Goal: Task Accomplishment & Management: Use online tool/utility

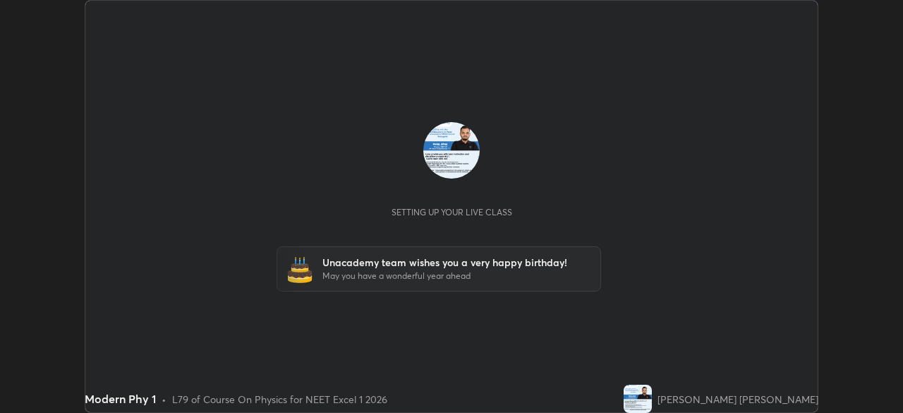
scroll to position [413, 902]
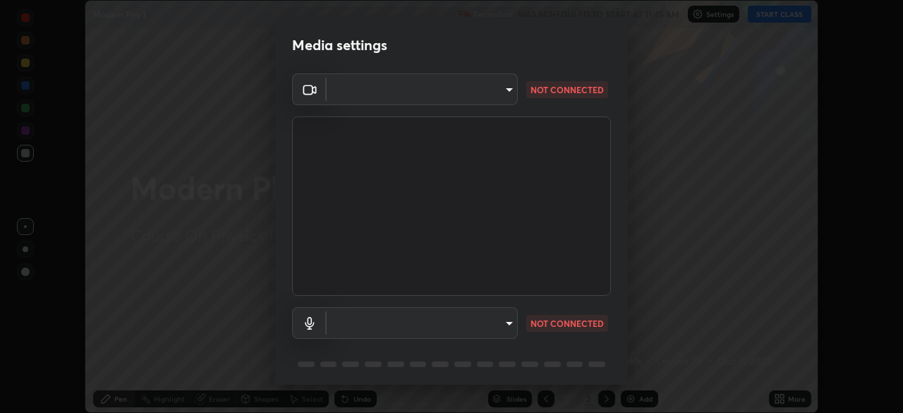
type input "d1f1c87bbf24324781002d6b2ed850fe6875ec3fc25f3d4742ef7ff0a2ef285a"
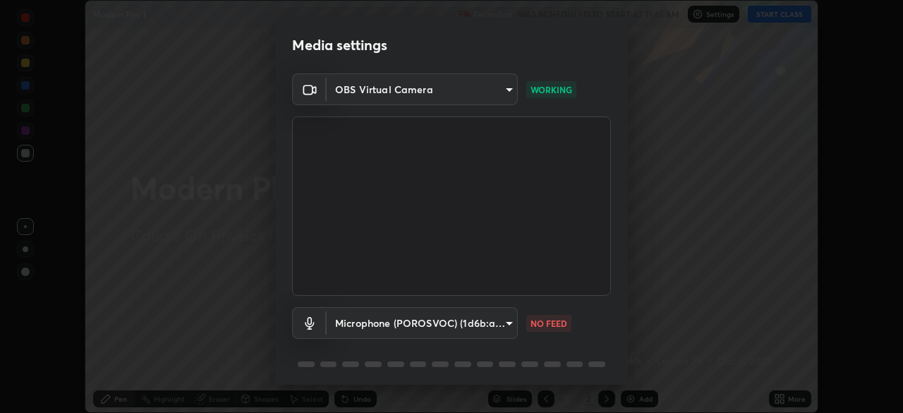
click at [445, 313] on body "Erase all Modern Phy 1 Recording WAS SCHEDULED TO START AT 11:45 AM Settings ST…" at bounding box center [451, 206] width 903 height 413
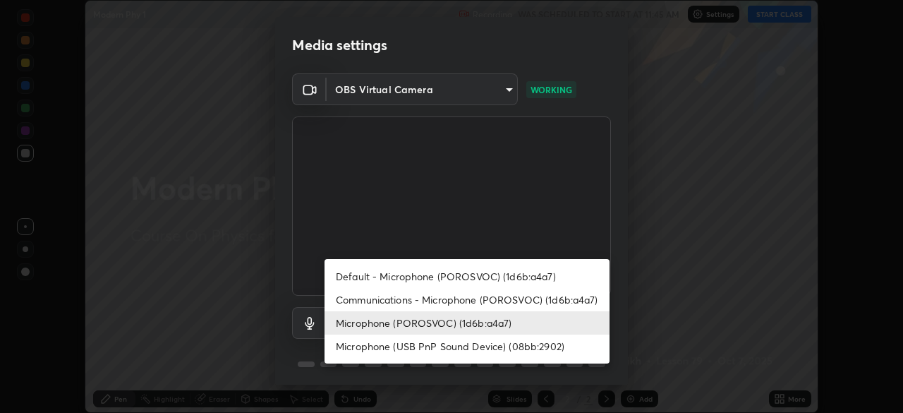
click at [478, 300] on li "Communications - Microphone (POROSVOC) (1d6b:a4a7)" at bounding box center [466, 299] width 285 height 23
type input "communications"
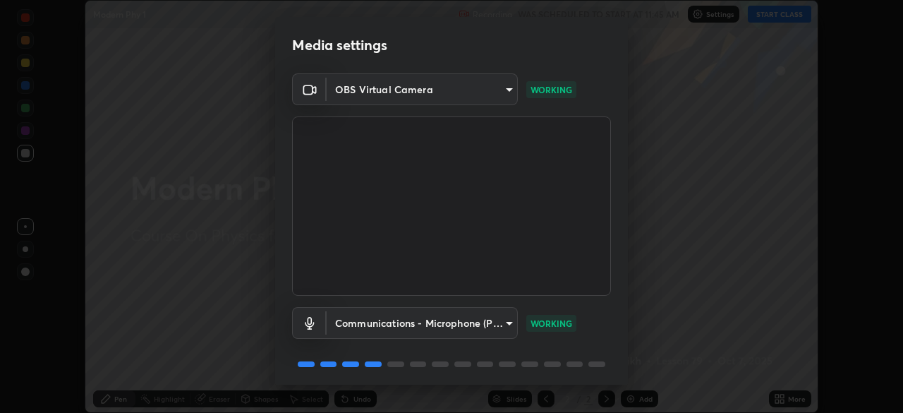
scroll to position [50, 0]
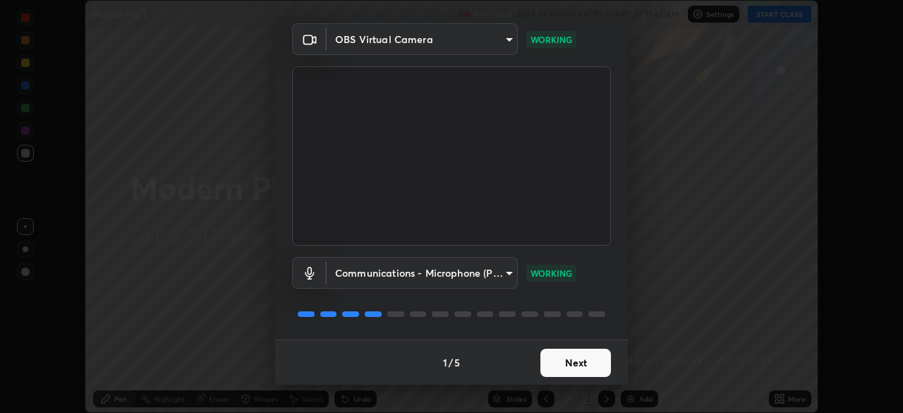
click at [582, 355] on button "Next" at bounding box center [575, 362] width 71 height 28
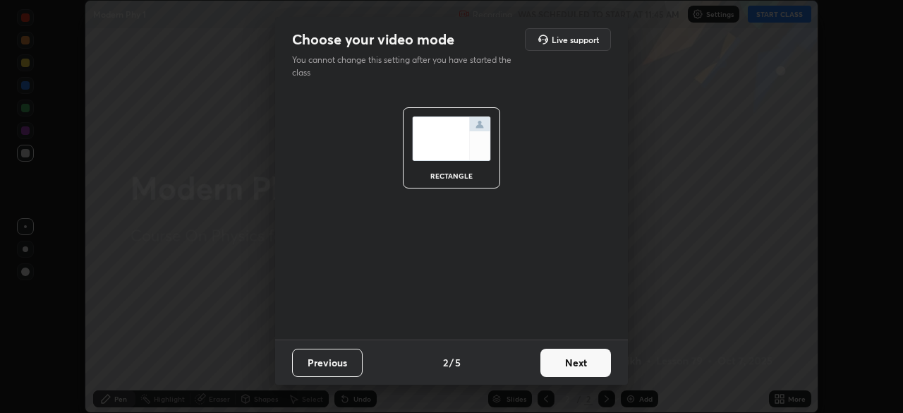
scroll to position [0, 0]
click at [572, 362] on button "Next" at bounding box center [575, 362] width 71 height 28
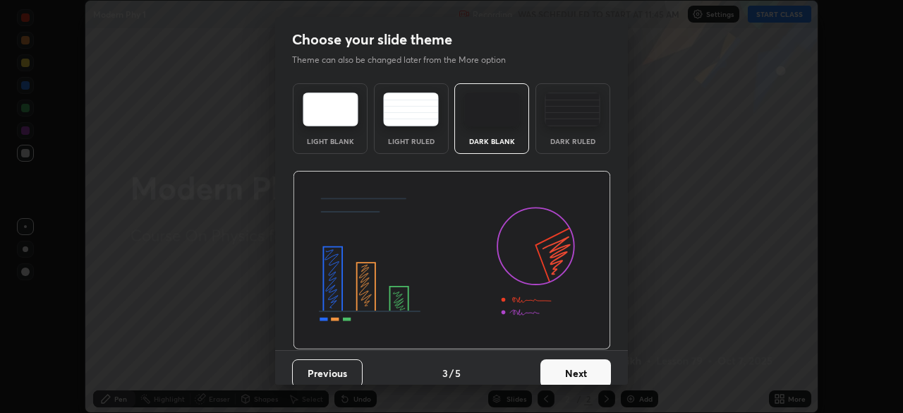
click at [583, 362] on button "Next" at bounding box center [575, 373] width 71 height 28
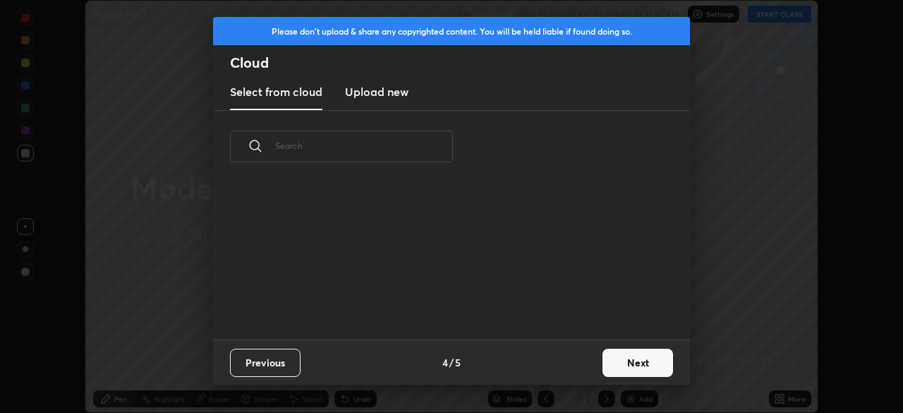
click at [619, 360] on button "Next" at bounding box center [637, 362] width 71 height 28
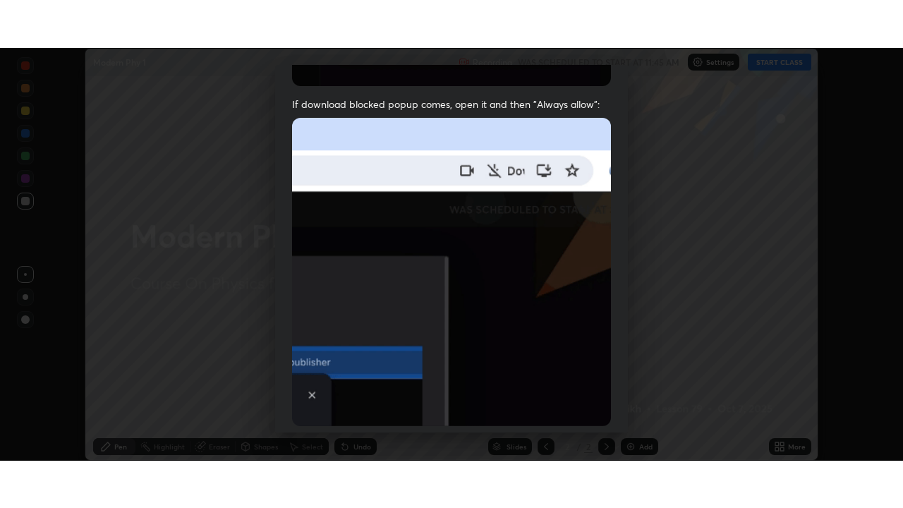
scroll to position [338, 0]
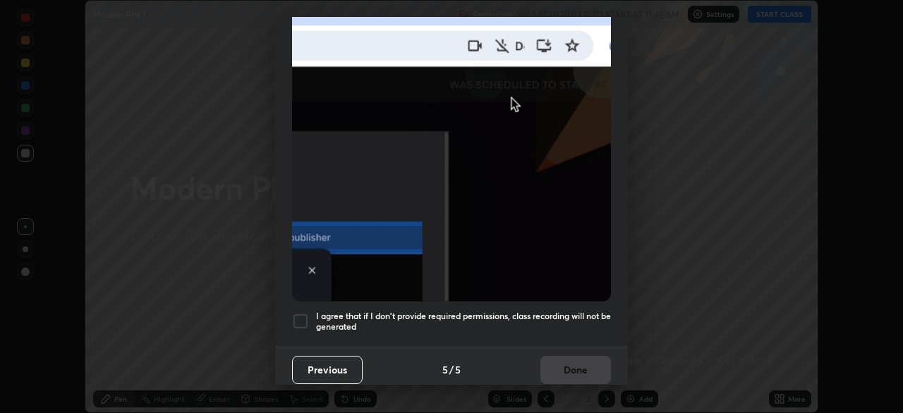
click at [300, 315] on div at bounding box center [300, 320] width 17 height 17
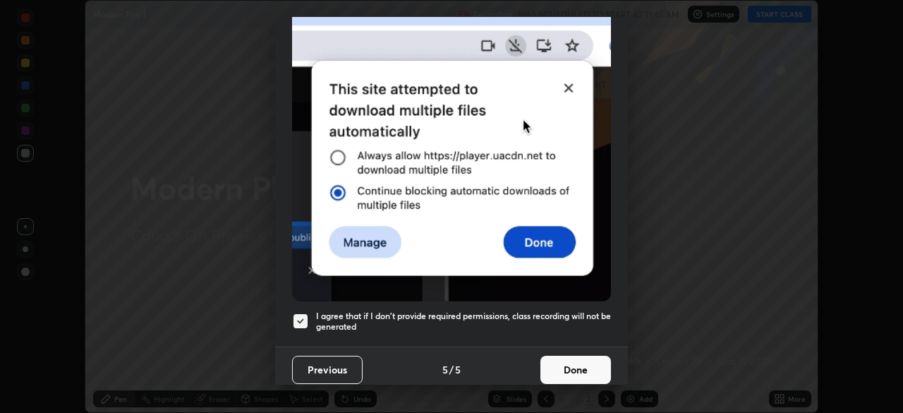
click at [559, 365] on button "Done" at bounding box center [575, 369] width 71 height 28
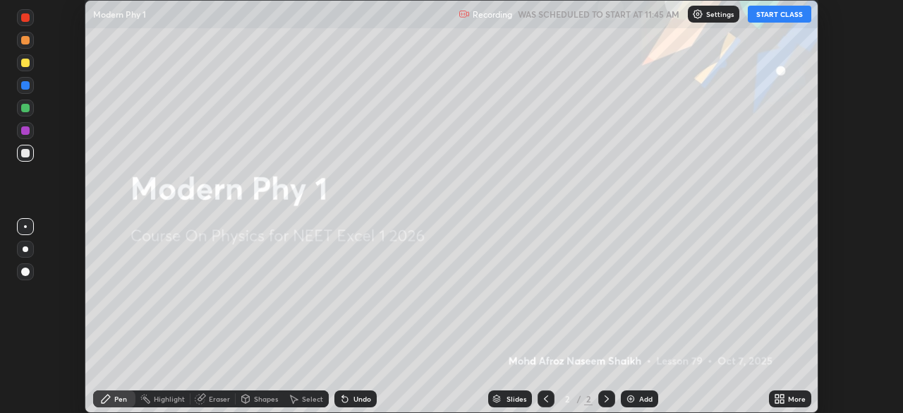
click at [778, 14] on button "START CLASS" at bounding box center [779, 14] width 63 height 17
click at [781, 401] on icon at bounding box center [782, 401] width 4 height 4
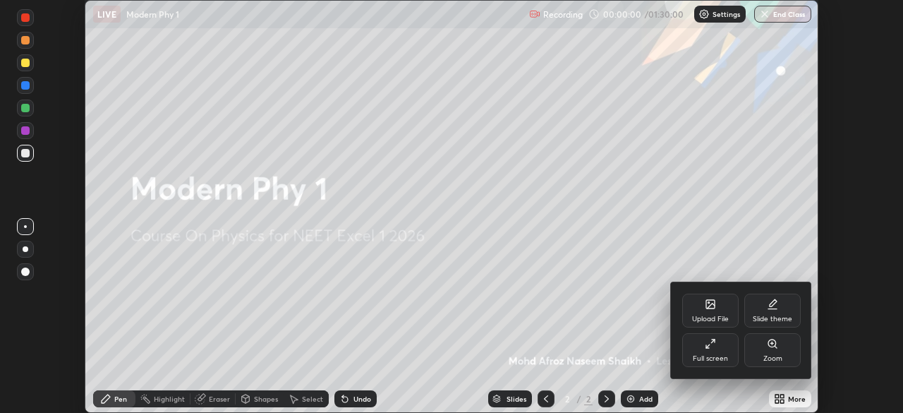
click at [715, 355] on div "Full screen" at bounding box center [710, 358] width 35 height 7
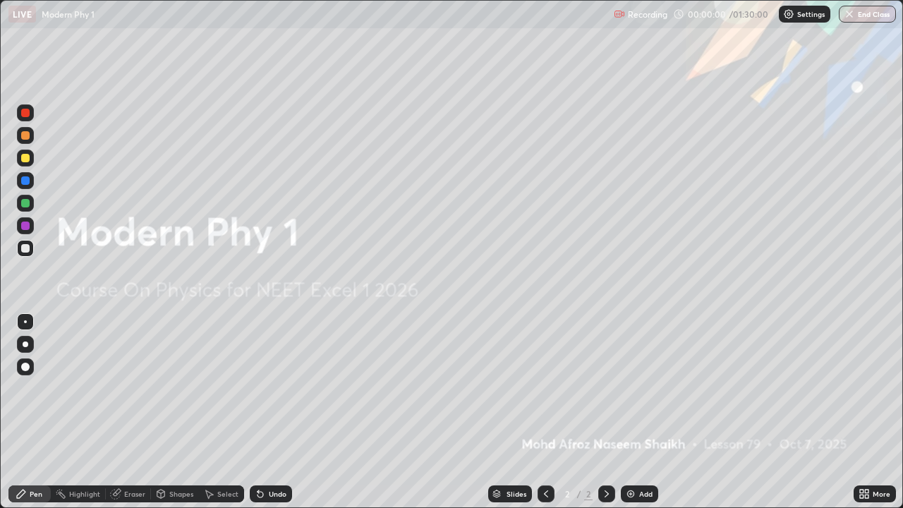
scroll to position [508, 903]
click at [631, 412] on img at bounding box center [630, 493] width 11 height 11
